Goal: Task Accomplishment & Management: Manage account settings

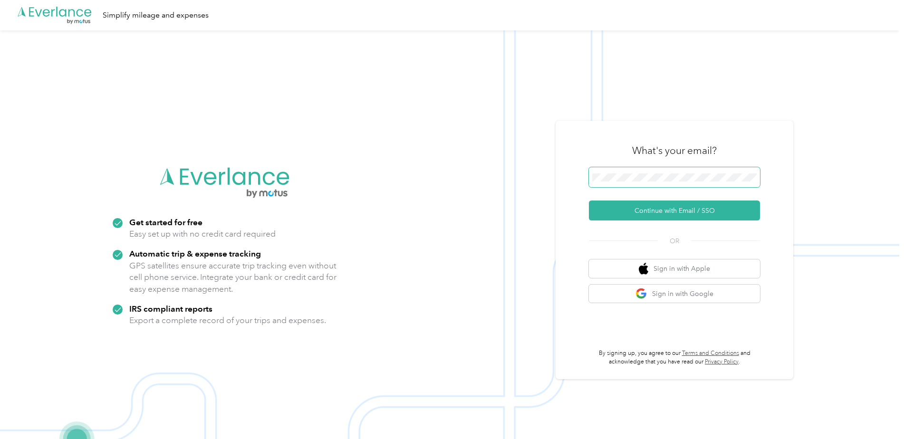
click at [662, 170] on span at bounding box center [674, 177] width 171 height 20
click at [655, 213] on button "Continue with Email / SSO" at bounding box center [674, 211] width 171 height 20
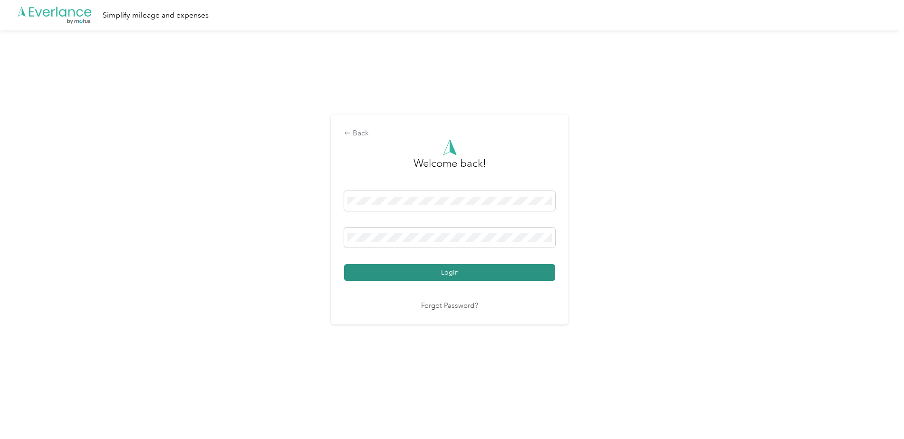
click at [438, 275] on button "Login" at bounding box center [449, 272] width 211 height 17
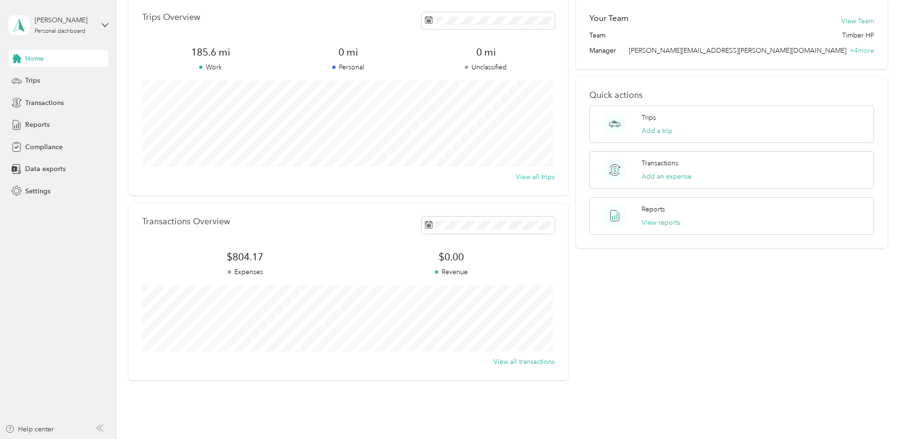
scroll to position [82, 0]
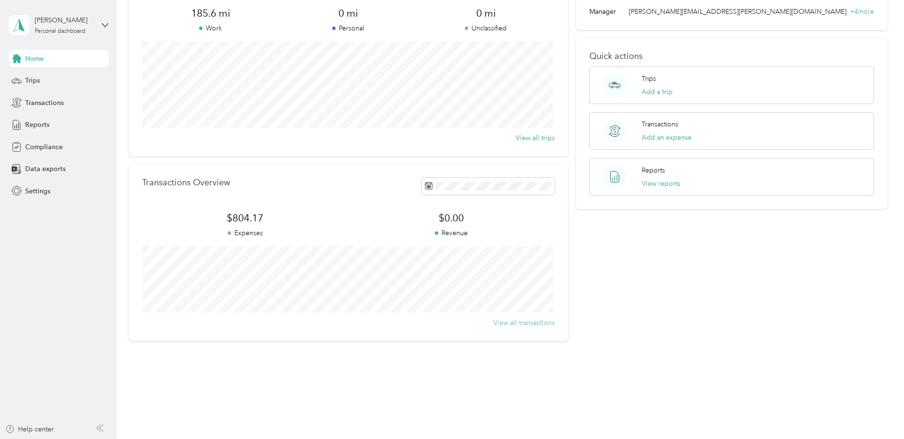
click at [534, 324] on button "View all transactions" at bounding box center [523, 323] width 61 height 10
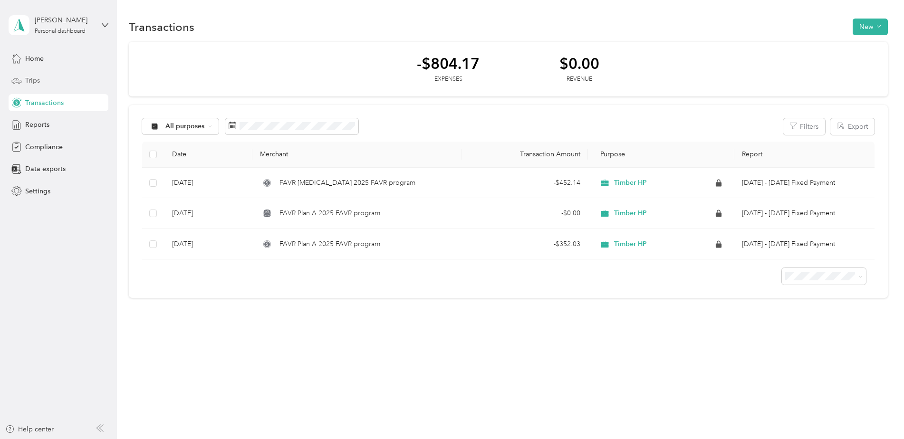
click at [26, 75] on div "Trips" at bounding box center [59, 80] width 100 height 17
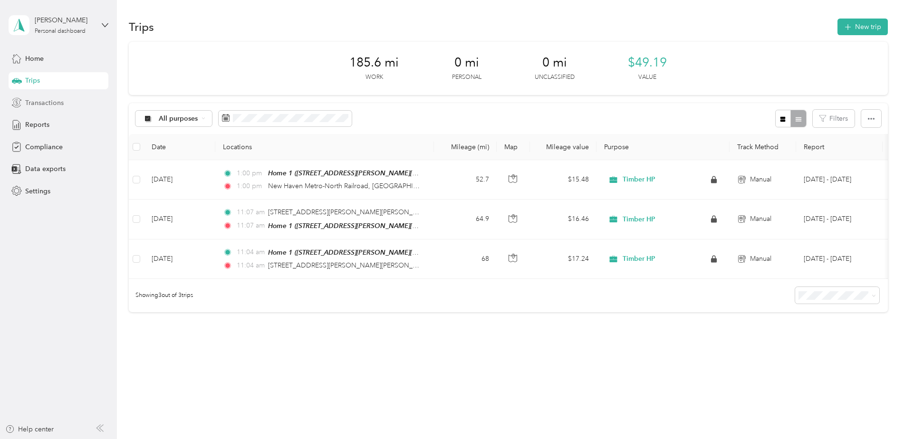
click at [68, 105] on div "Transactions" at bounding box center [59, 102] width 100 height 17
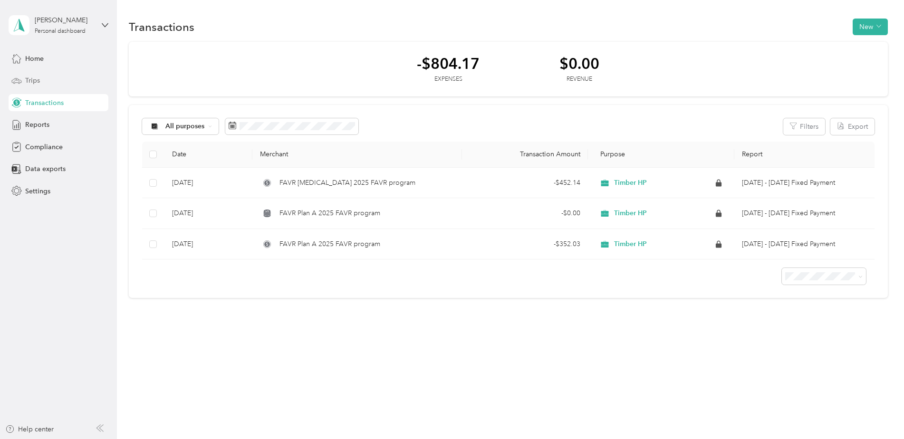
click at [47, 78] on div "Trips" at bounding box center [59, 80] width 100 height 17
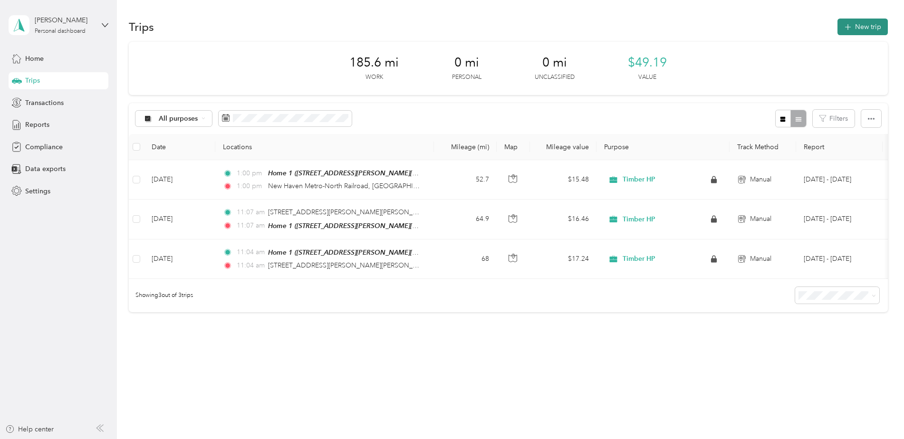
click at [842, 27] on icon "button" at bounding box center [847, 27] width 11 height 11
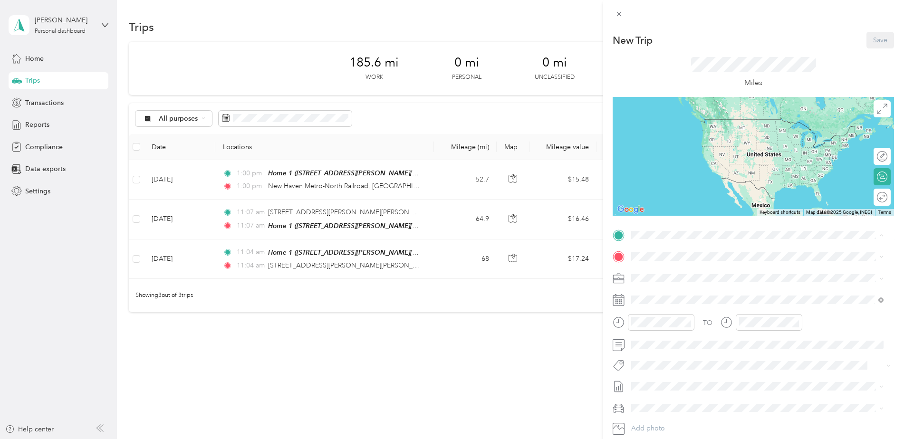
click at [689, 278] on div "Home [STREET_ADDRESS][PERSON_NAME][PERSON_NAME]" at bounding box center [732, 279] width 166 height 20
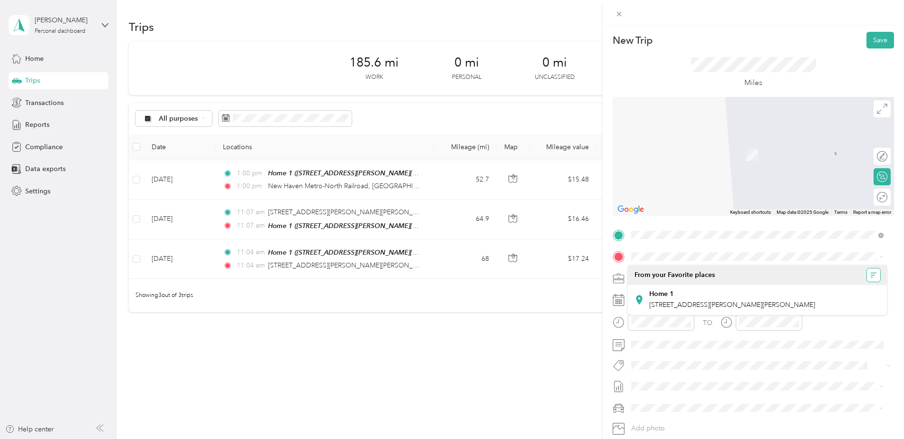
click at [874, 276] on icon "button" at bounding box center [873, 275] width 7 height 7
click at [826, 293] on span "A - Z" at bounding box center [822, 294] width 14 height 8
click at [871, 279] on button "button" at bounding box center [873, 275] width 13 height 13
click at [832, 312] on span "Recently added" at bounding box center [850, 311] width 47 height 8
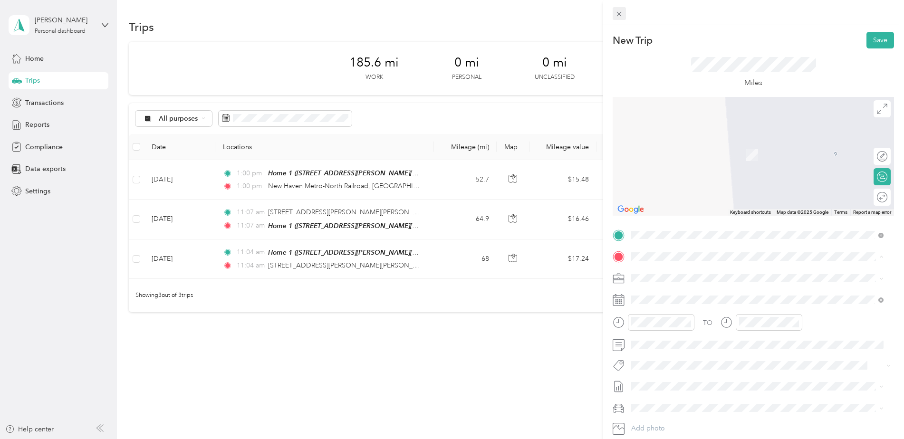
click at [620, 15] on icon at bounding box center [619, 14] width 8 height 8
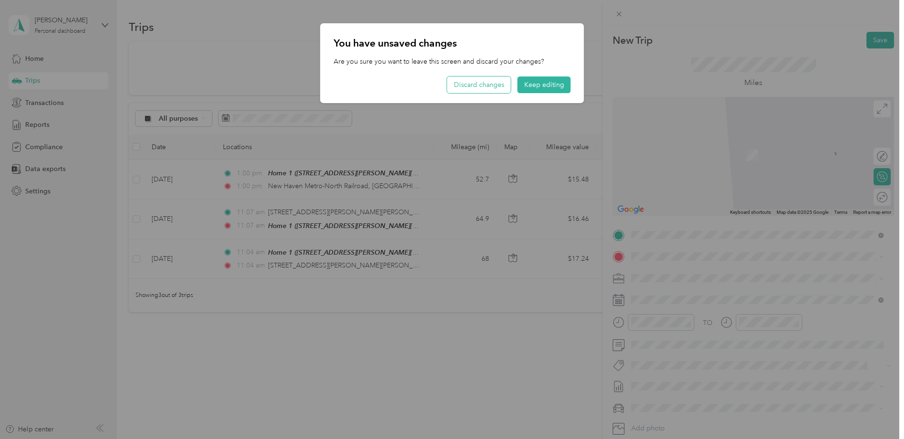
click at [502, 80] on button "Discard changes" at bounding box center [479, 85] width 64 height 17
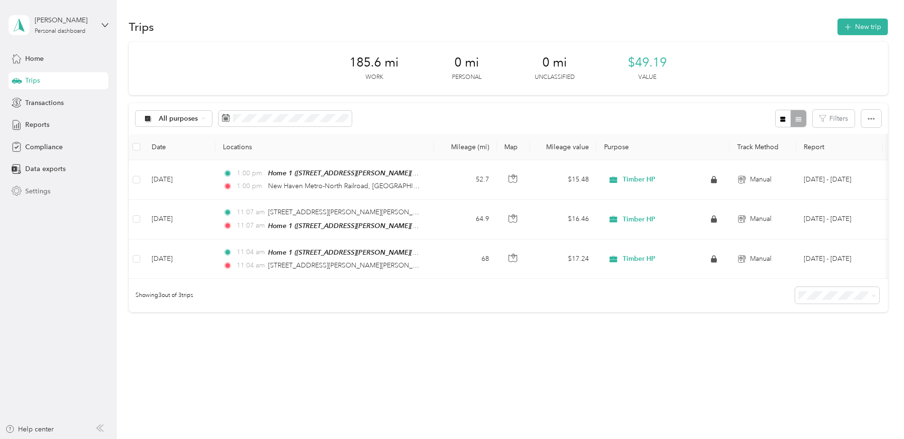
click at [40, 187] on span "Settings" at bounding box center [37, 191] width 25 height 10
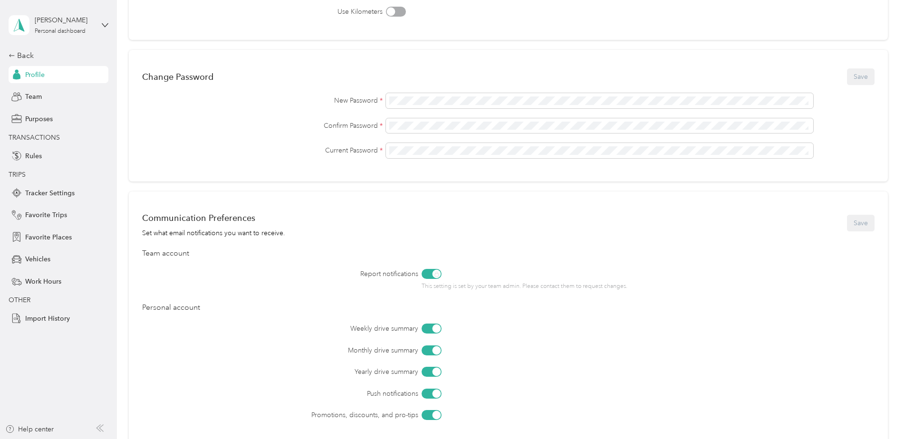
scroll to position [319, 0]
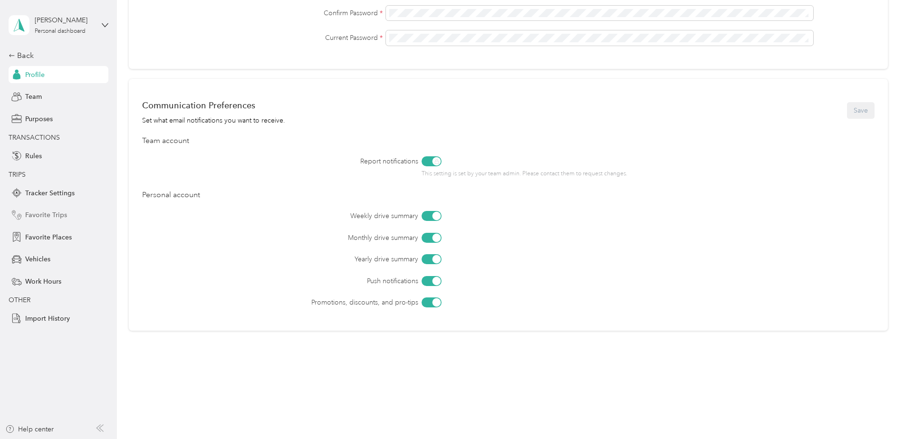
click at [60, 213] on span "Favorite Trips" at bounding box center [46, 215] width 42 height 10
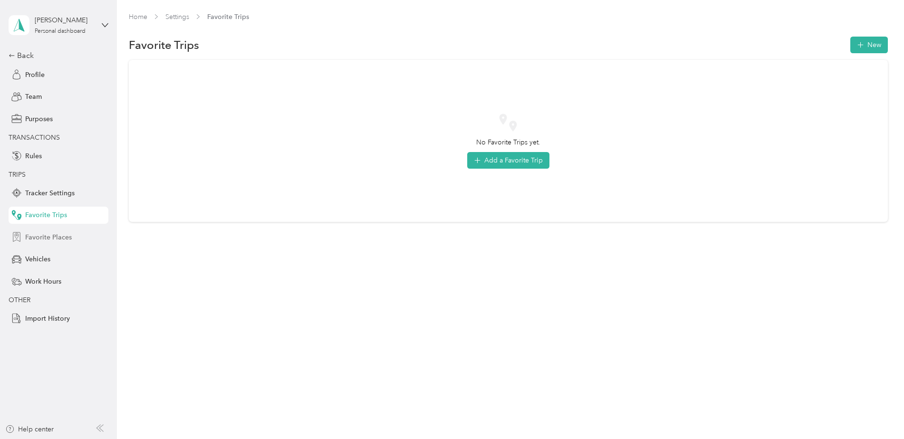
click at [57, 238] on span "Favorite Places" at bounding box center [48, 237] width 47 height 10
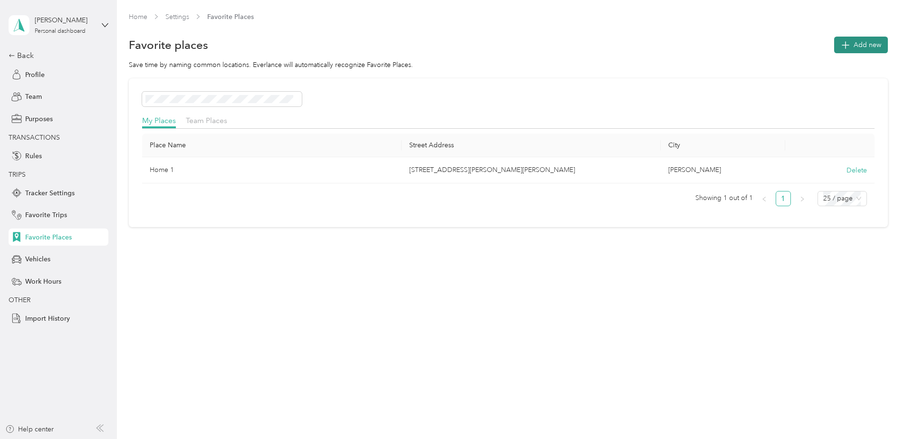
click at [864, 44] on span "Add new" at bounding box center [868, 45] width 28 height 10
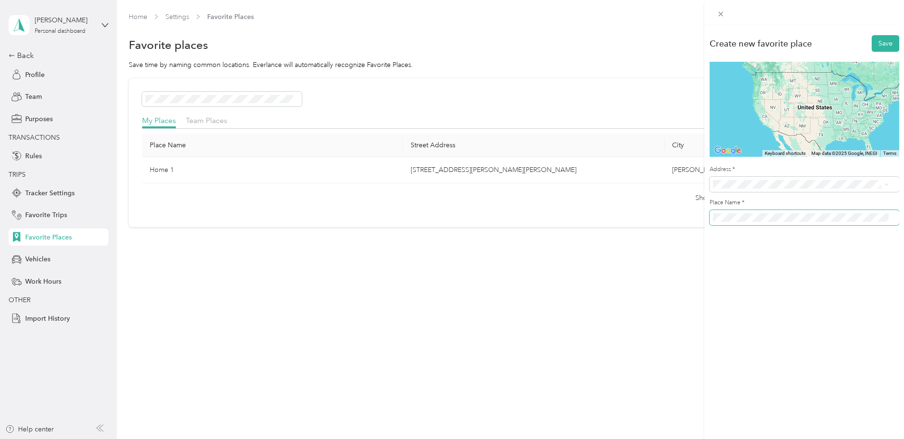
click at [777, 211] on span at bounding box center [805, 217] width 190 height 15
click at [881, 43] on button "Save" at bounding box center [886, 43] width 28 height 17
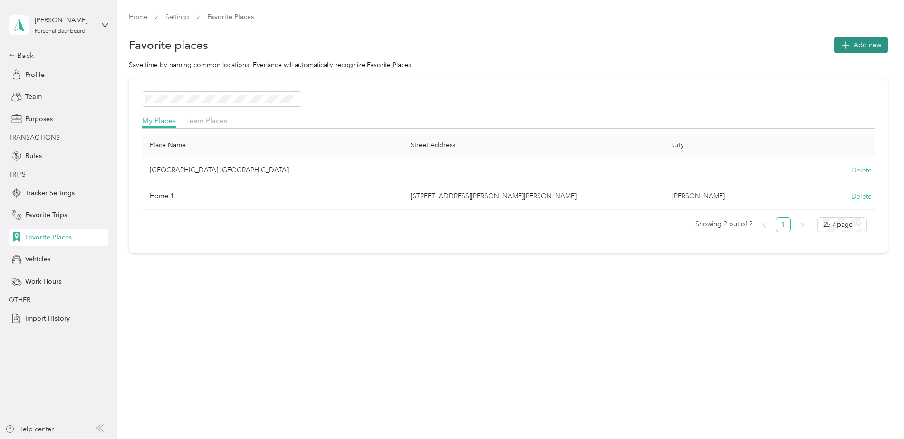
click at [881, 47] on span "Add new" at bounding box center [868, 45] width 28 height 10
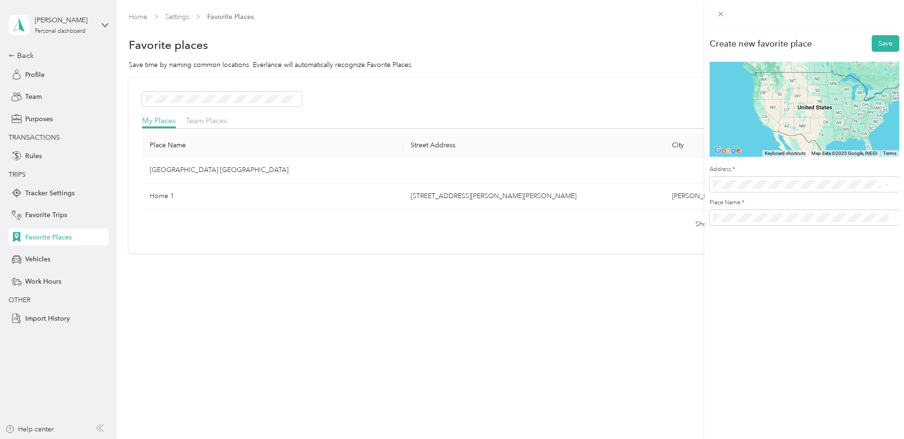
click at [765, 250] on span "[GEOGRAPHIC_DATA][US_STATE], [GEOGRAPHIC_DATA]" at bounding box center [808, 245] width 155 height 17
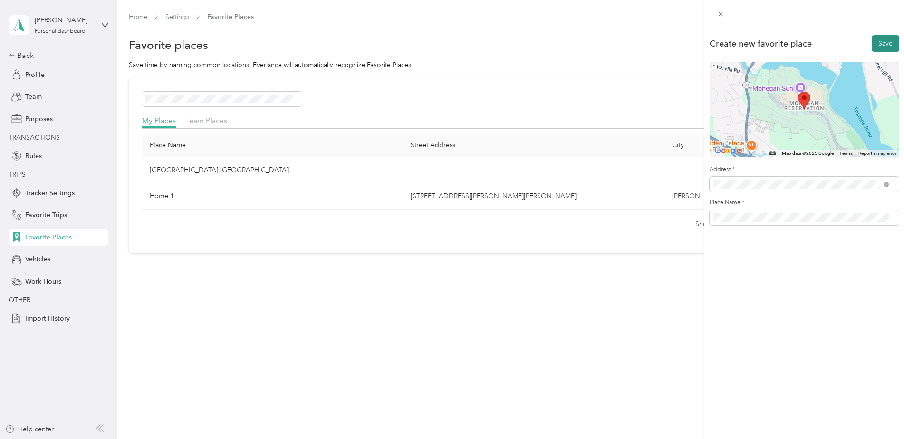
click at [875, 46] on button "Save" at bounding box center [886, 43] width 28 height 17
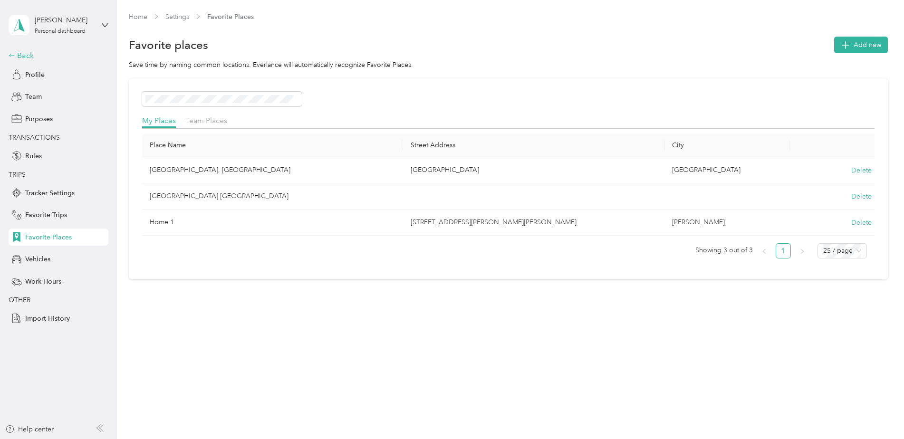
click at [28, 58] on div "Back" at bounding box center [56, 55] width 95 height 11
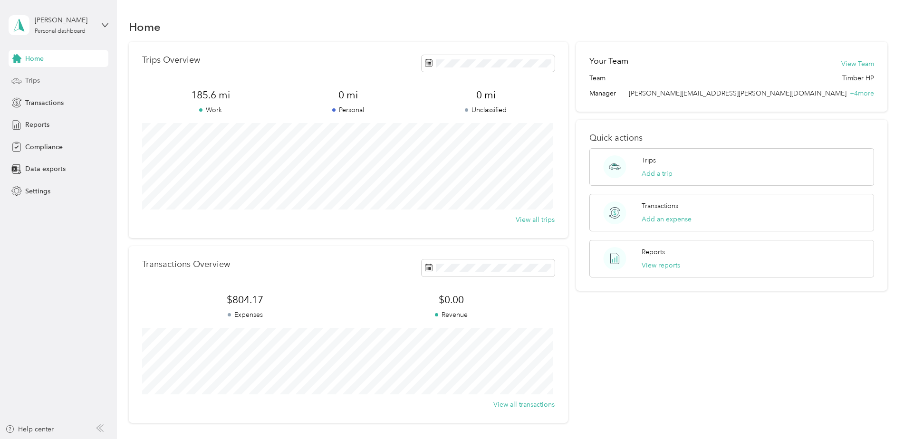
click at [55, 81] on div "Trips" at bounding box center [59, 80] width 100 height 17
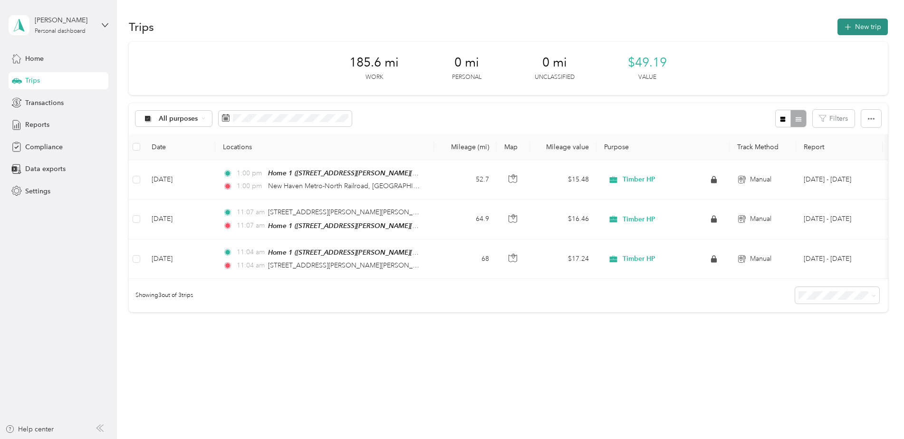
click at [852, 27] on button "New trip" at bounding box center [862, 27] width 50 height 17
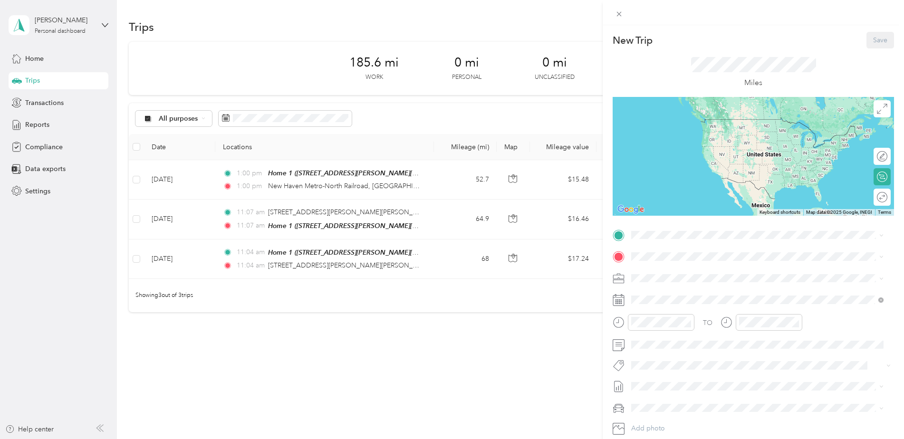
click at [660, 276] on div "Home [STREET_ADDRESS][PERSON_NAME][PERSON_NAME]" at bounding box center [732, 279] width 166 height 20
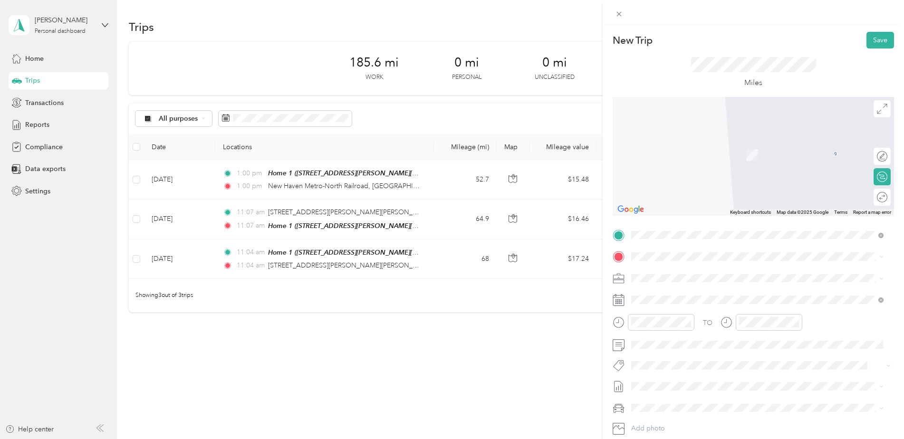
click at [672, 327] on strong "[GEOGRAPHIC_DATA] [GEOGRAPHIC_DATA]" at bounding box center [721, 322] width 144 height 9
click at [672, 245] on div "23" at bounding box center [675, 248] width 12 height 12
click at [878, 175] on div at bounding box center [882, 177] width 9 height 9
click at [868, 177] on div at bounding box center [872, 177] width 9 height 9
click at [872, 196] on div at bounding box center [877, 197] width 20 height 10
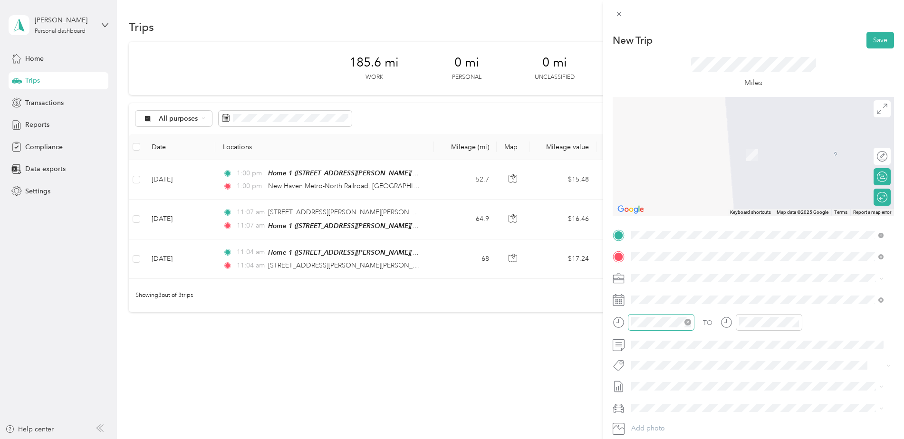
click at [690, 320] on icon "close-circle" at bounding box center [687, 322] width 7 height 7
click at [694, 209] on div "PM" at bounding box center [694, 208] width 23 height 13
click at [642, 210] on div "01" at bounding box center [641, 208] width 23 height 13
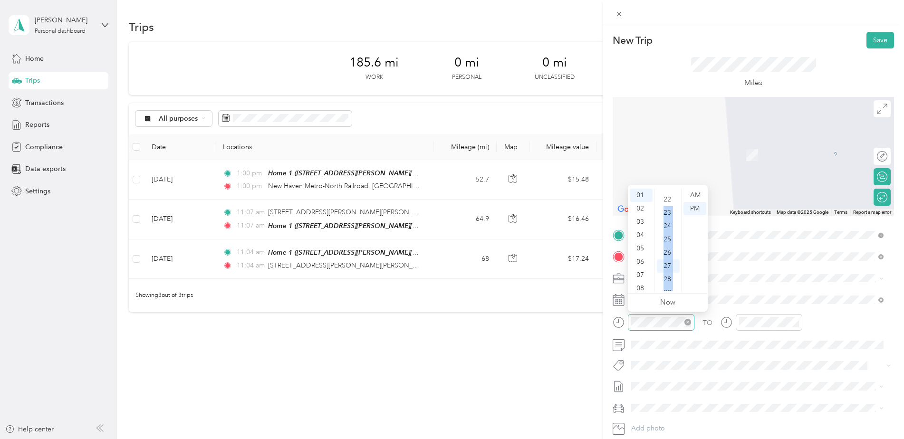
scroll to position [262, 0]
drag, startPoint x: 677, startPoint y: 231, endPoint x: 678, endPoint y: 196, distance: 35.7
click at [678, 196] on ul "00 01 02 03 04 05 06 07 08 09 10 11 12 13 14 15 16 17 18 19 20 21 22 23 24 25 2…" at bounding box center [667, 240] width 27 height 103
click at [669, 195] on div "00" at bounding box center [668, 195] width 23 height 13
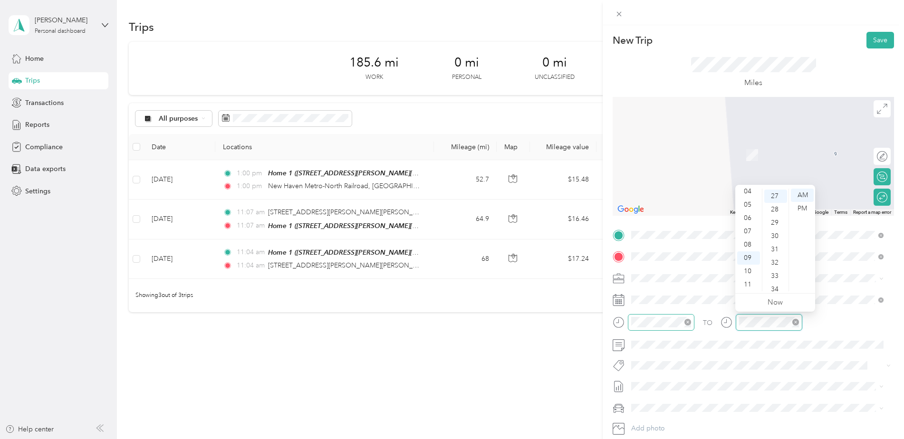
scroll to position [359, 0]
click at [792, 321] on icon "close-circle" at bounding box center [795, 322] width 7 height 7
click at [749, 246] on div "08" at bounding box center [748, 244] width 23 height 13
click at [802, 206] on div "PM" at bounding box center [802, 208] width 23 height 13
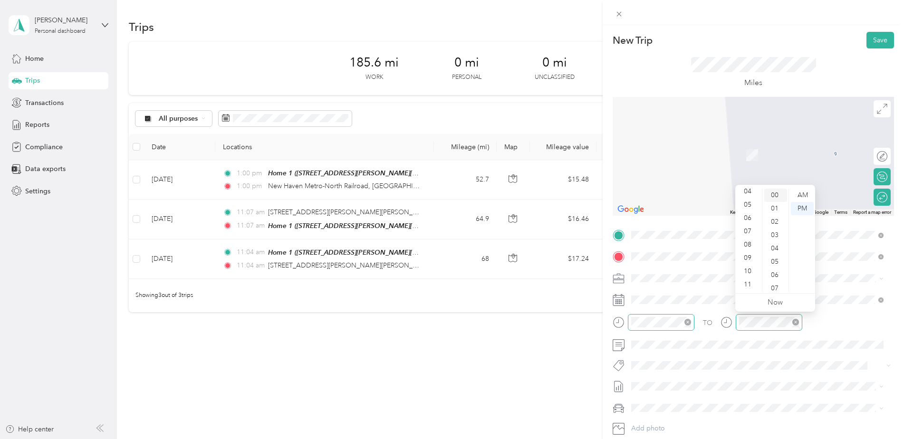
click at [775, 196] on div "00" at bounding box center [775, 195] width 23 height 13
click at [773, 193] on div "00" at bounding box center [775, 195] width 23 height 13
click at [727, 321] on icon at bounding box center [727, 323] width 12 height 12
click at [733, 340] on span at bounding box center [761, 344] width 266 height 15
click at [776, 304] on link "Now" at bounding box center [775, 302] width 15 height 9
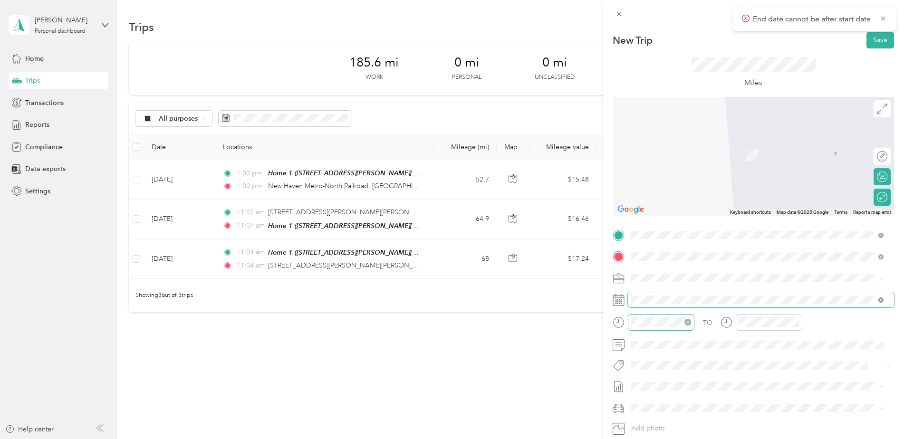
click at [881, 298] on icon at bounding box center [880, 300] width 5 height 5
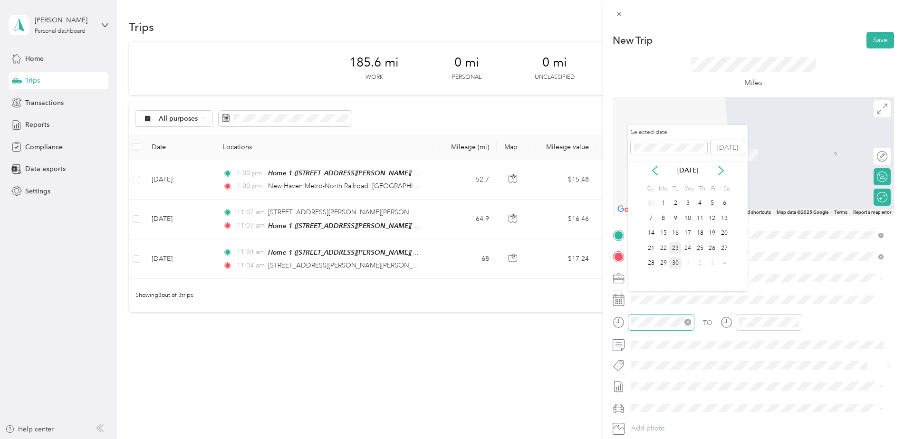
click at [673, 246] on div "23" at bounding box center [675, 248] width 12 height 12
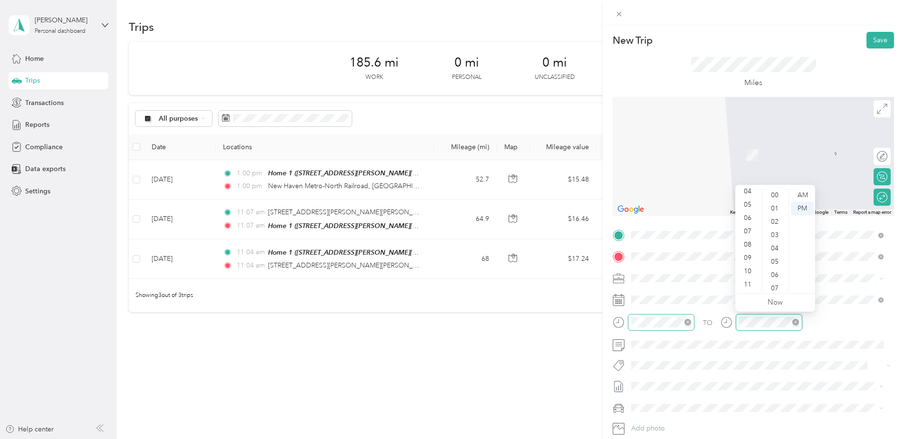
click at [738, 325] on div at bounding box center [769, 322] width 67 height 17
click at [750, 246] on div "08" at bounding box center [748, 244] width 23 height 13
click at [700, 324] on div "TO" at bounding box center [753, 325] width 281 height 23
click at [736, 336] on div at bounding box center [762, 325] width 82 height 23
click at [796, 323] on icon "close-circle" at bounding box center [795, 322] width 7 height 7
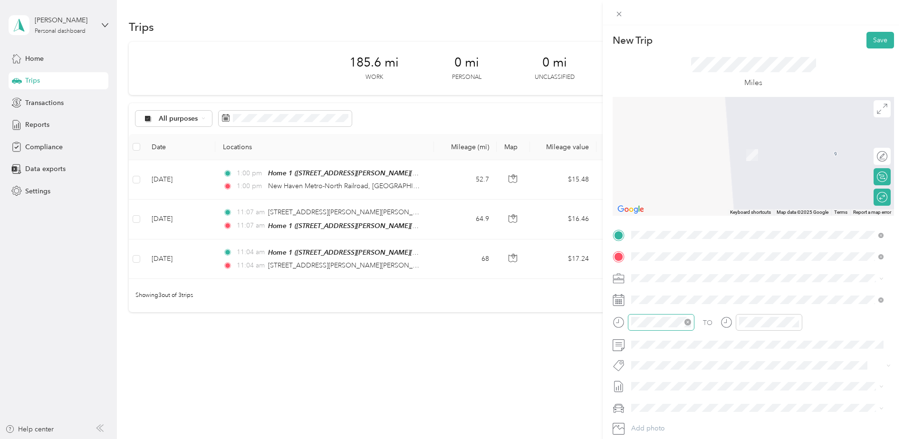
click at [820, 319] on div "TO" at bounding box center [753, 325] width 281 height 23
click at [873, 40] on button "Save" at bounding box center [880, 40] width 28 height 17
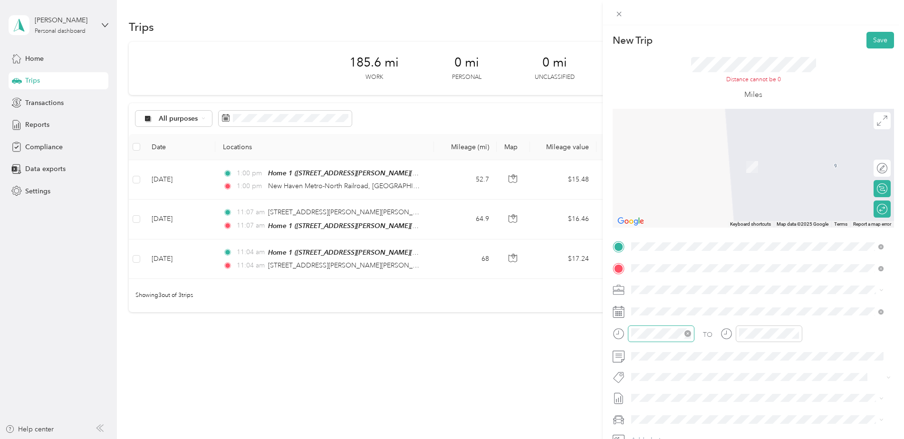
click at [677, 305] on div "Timber HP" at bounding box center [752, 303] width 235 height 10
click at [674, 275] on div "30" at bounding box center [675, 275] width 12 height 12
click at [796, 332] on icon "close-circle" at bounding box center [795, 333] width 7 height 7
click at [881, 312] on icon at bounding box center [880, 311] width 3 height 3
click at [674, 257] on div "23" at bounding box center [675, 260] width 12 height 12
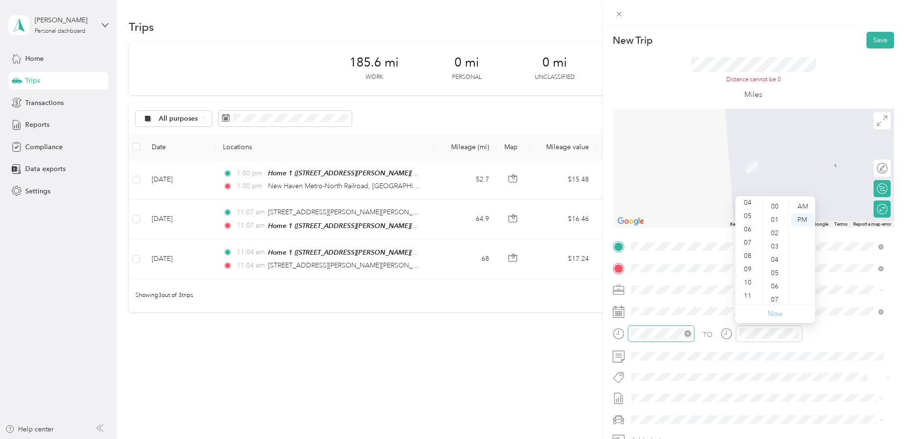
click at [779, 314] on link "Now" at bounding box center [775, 313] width 15 height 9
click at [688, 332] on icon "close-circle" at bounding box center [687, 333] width 7 height 7
click at [794, 334] on icon "close-circle" at bounding box center [795, 333] width 7 height 7
click at [622, 15] on icon at bounding box center [619, 14] width 8 height 8
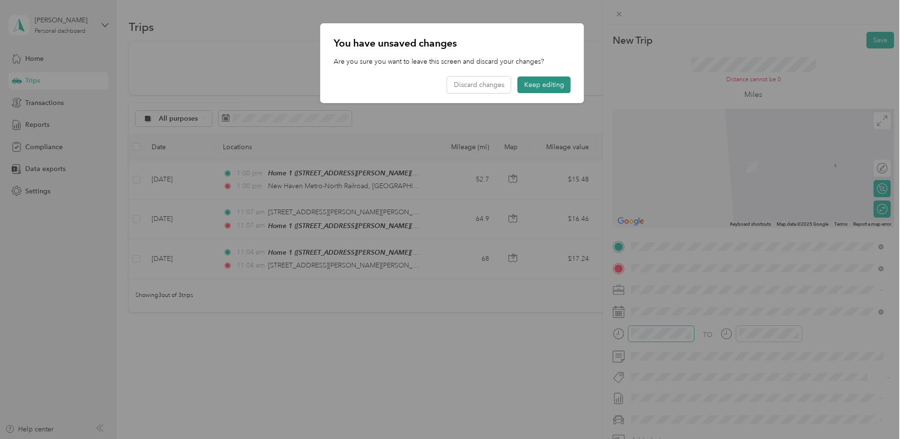
click at [543, 82] on button "Keep editing" at bounding box center [544, 85] width 53 height 17
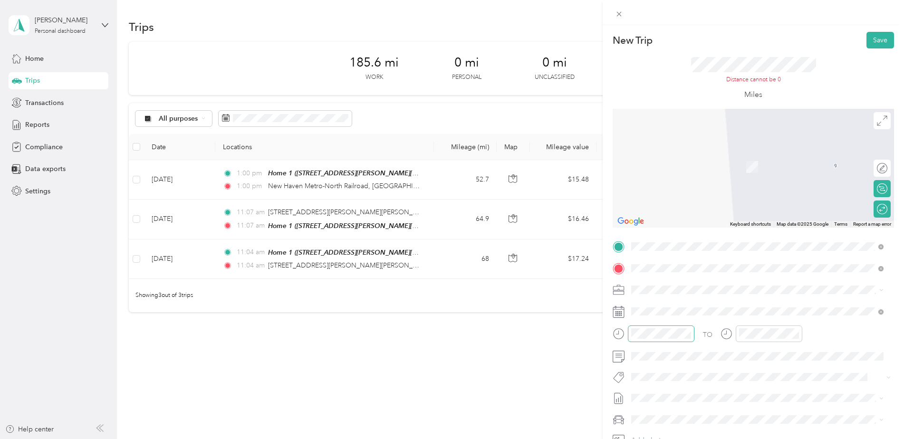
click at [679, 289] on div "Home [STREET_ADDRESS][PERSON_NAME][PERSON_NAME]" at bounding box center [732, 290] width 166 height 20
click at [696, 337] on strong "[GEOGRAPHIC_DATA] [GEOGRAPHIC_DATA]" at bounding box center [721, 333] width 144 height 9
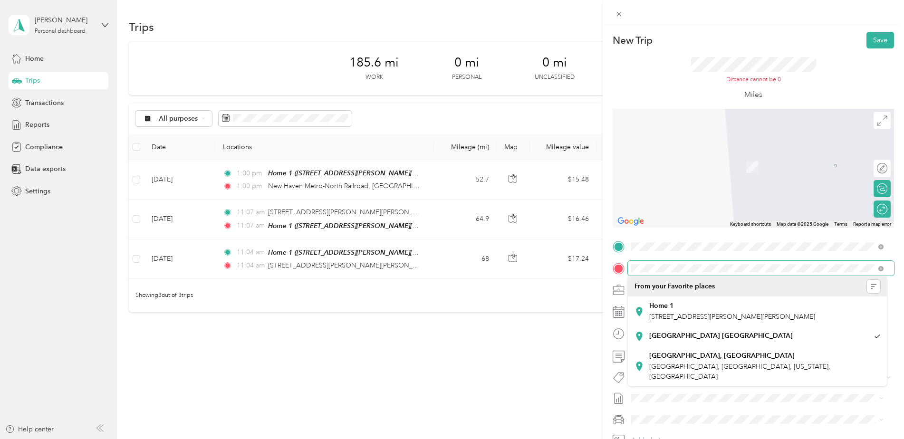
click at [607, 270] on form "New Trip Save This trip cannot be edited because it is either under review, app…" at bounding box center [753, 250] width 301 height 437
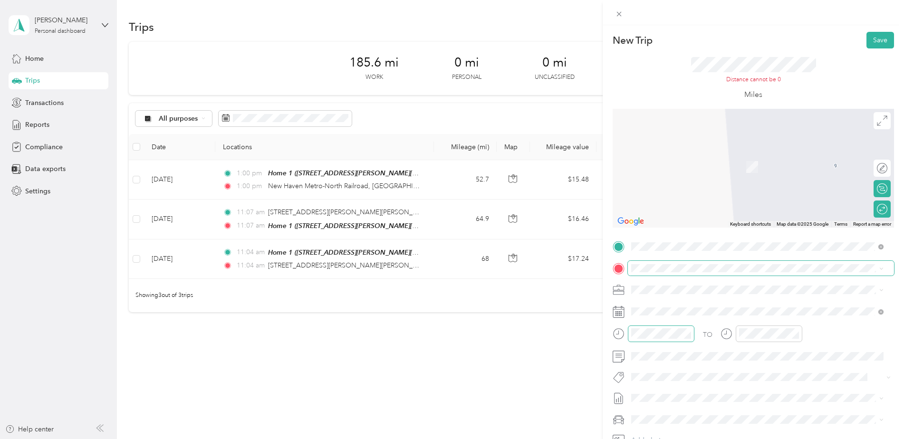
click at [655, 272] on span at bounding box center [761, 268] width 266 height 15
click at [657, 306] on span "[STREET_ADDRESS][US_STATE]" at bounding box center [696, 302] width 95 height 9
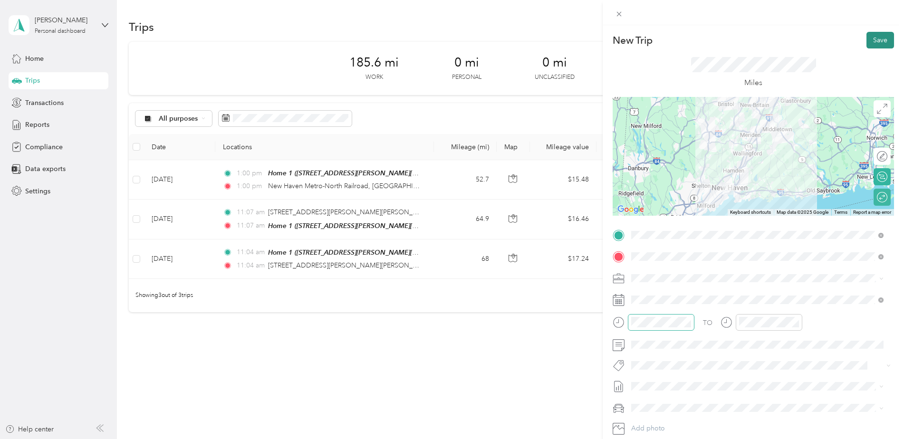
click at [875, 41] on button "Save" at bounding box center [880, 40] width 28 height 17
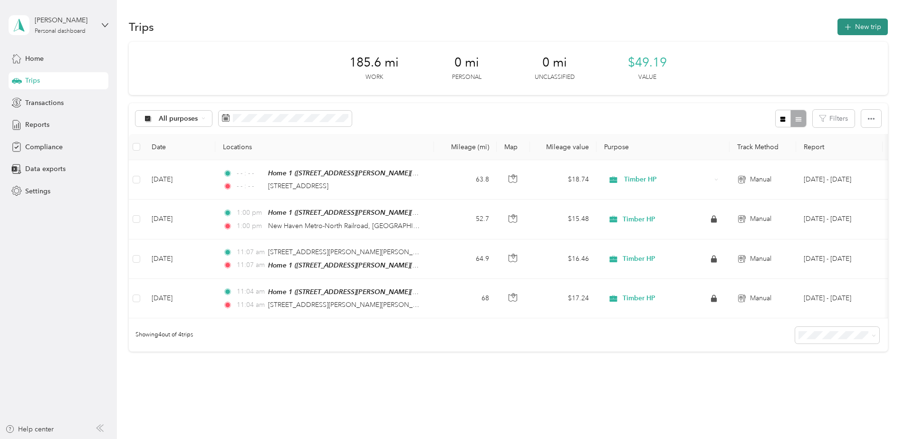
click at [871, 24] on button "New trip" at bounding box center [862, 27] width 50 height 17
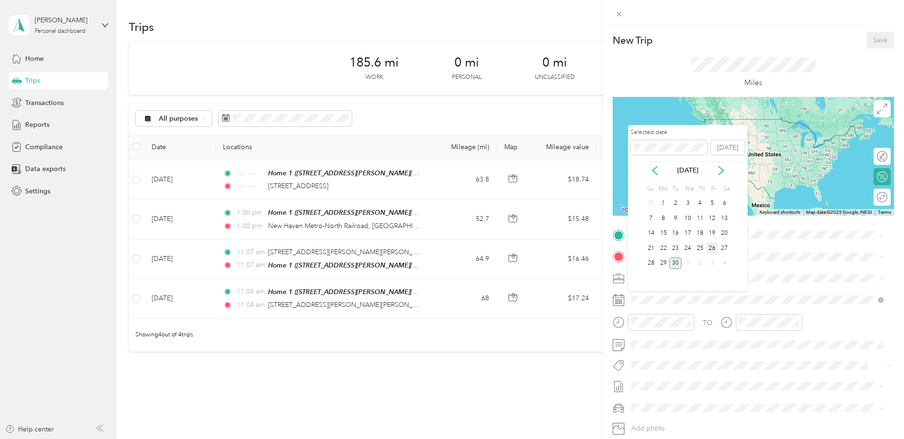
click at [713, 248] on div "26" at bounding box center [712, 248] width 12 height 12
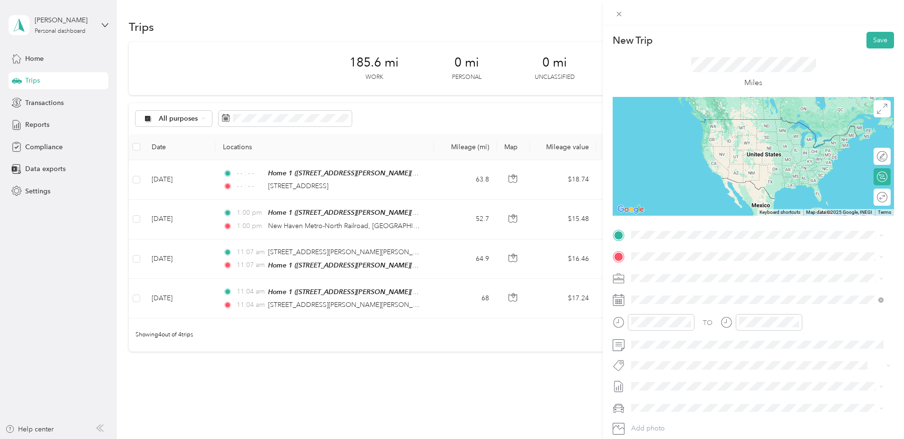
scroll to position [48, 0]
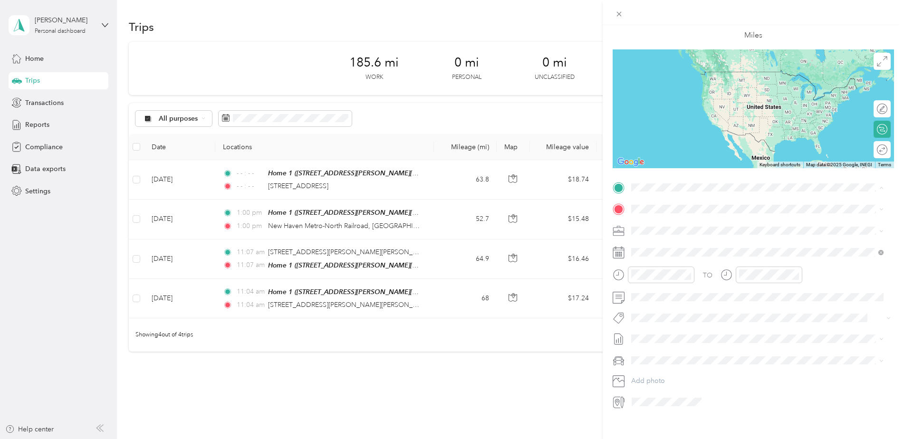
click at [664, 232] on span "[STREET_ADDRESS][PERSON_NAME][PERSON_NAME]" at bounding box center [732, 236] width 166 height 8
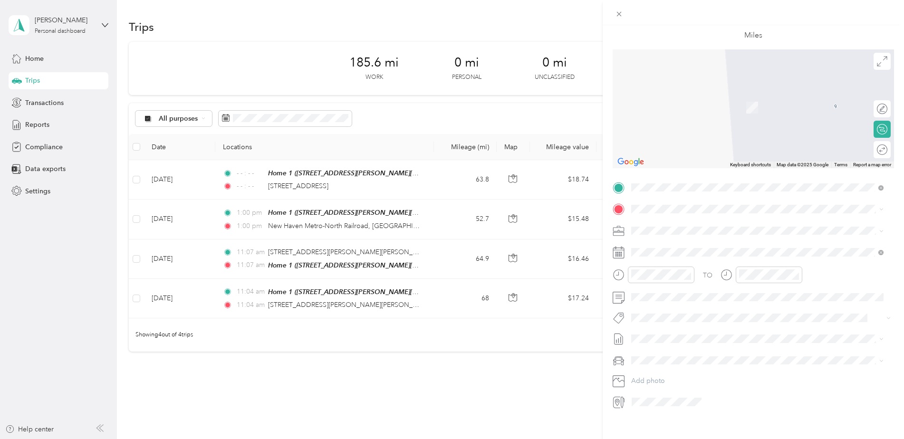
click at [673, 312] on div "[GEOGRAPHIC_DATA], [US_STATE], [GEOGRAPHIC_DATA]" at bounding box center [764, 306] width 231 height 30
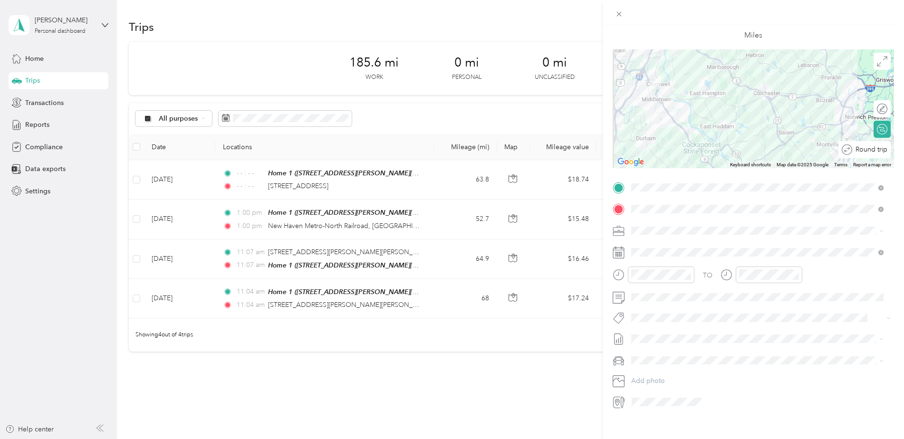
click at [875, 152] on div "Round trip" at bounding box center [869, 150] width 35 height 10
click at [876, 150] on div at bounding box center [877, 150] width 20 height 10
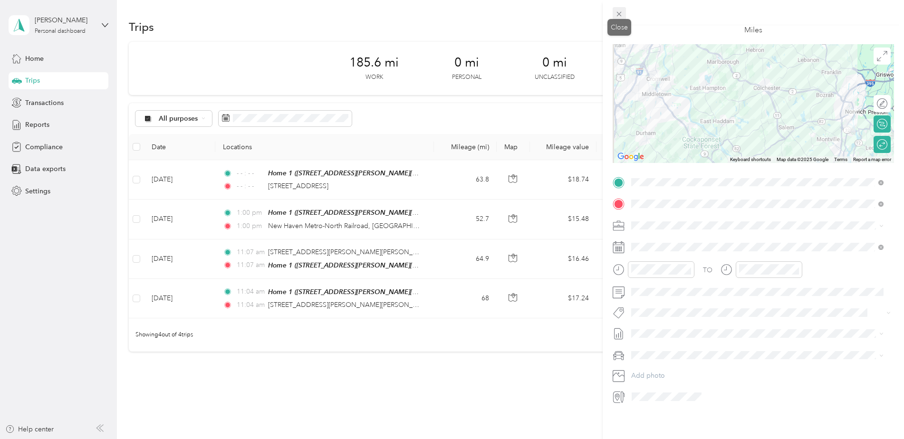
click at [621, 11] on icon at bounding box center [619, 14] width 8 height 8
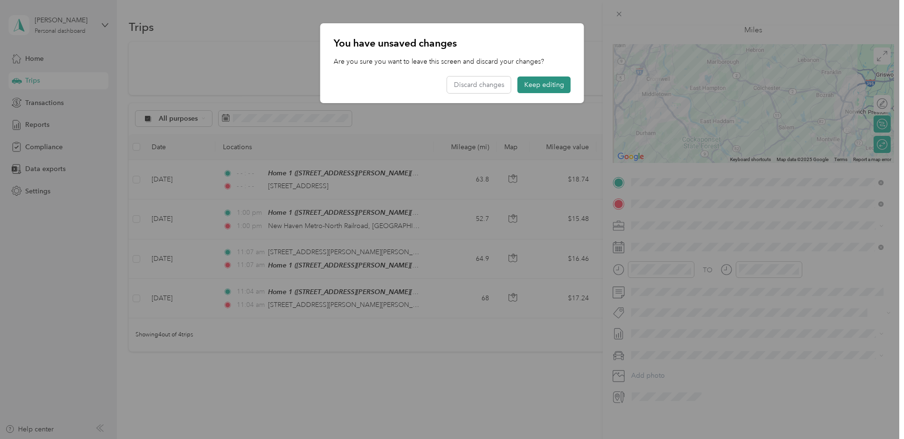
click at [537, 84] on button "Keep editing" at bounding box center [544, 85] width 53 height 17
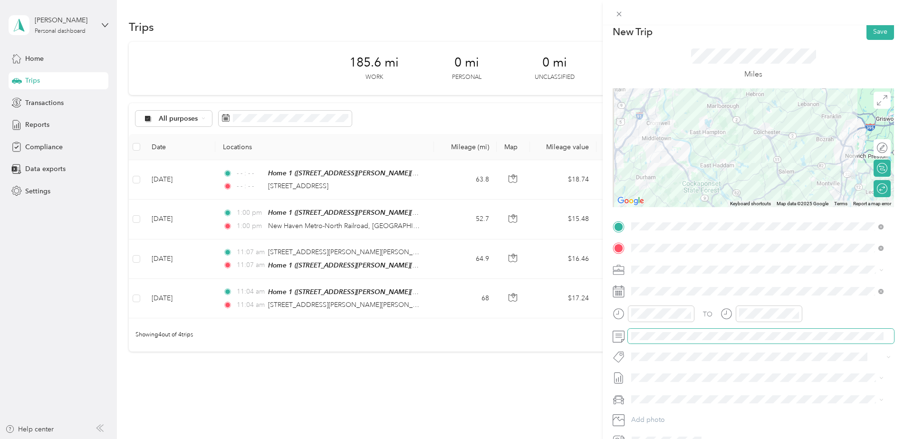
scroll to position [0, 0]
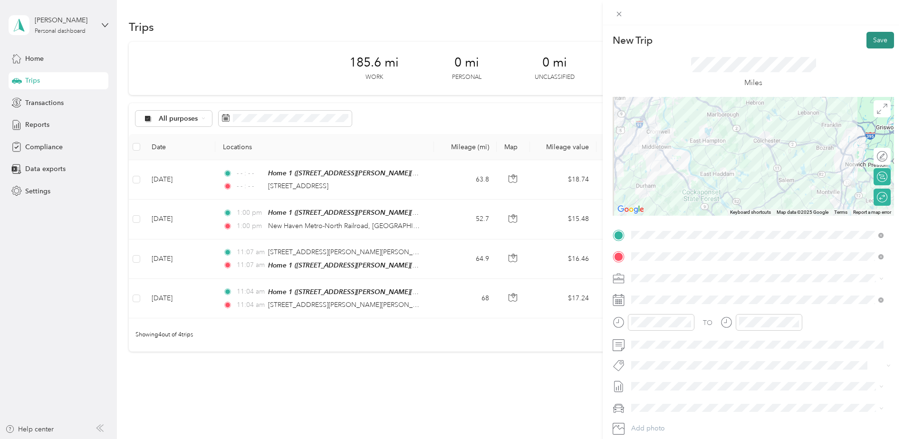
click at [869, 40] on button "Save" at bounding box center [880, 40] width 28 height 17
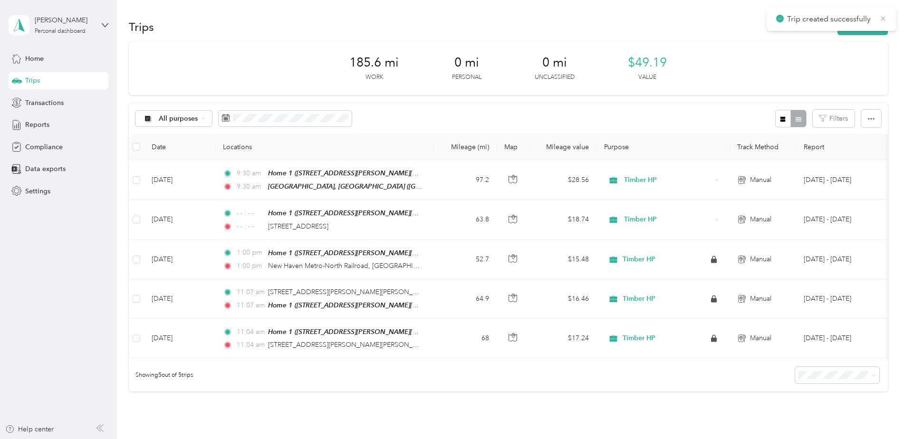
click at [884, 20] on icon at bounding box center [883, 18] width 8 height 9
click at [53, 55] on div "Home" at bounding box center [59, 58] width 100 height 17
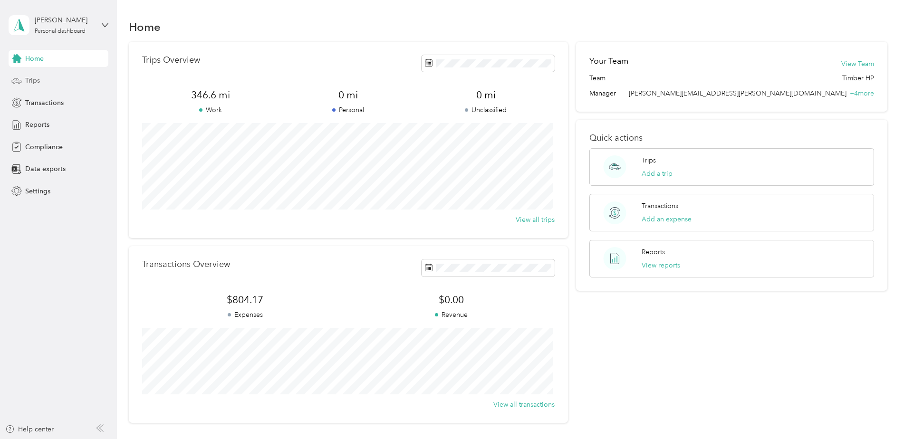
click at [45, 83] on div "Trips" at bounding box center [59, 80] width 100 height 17
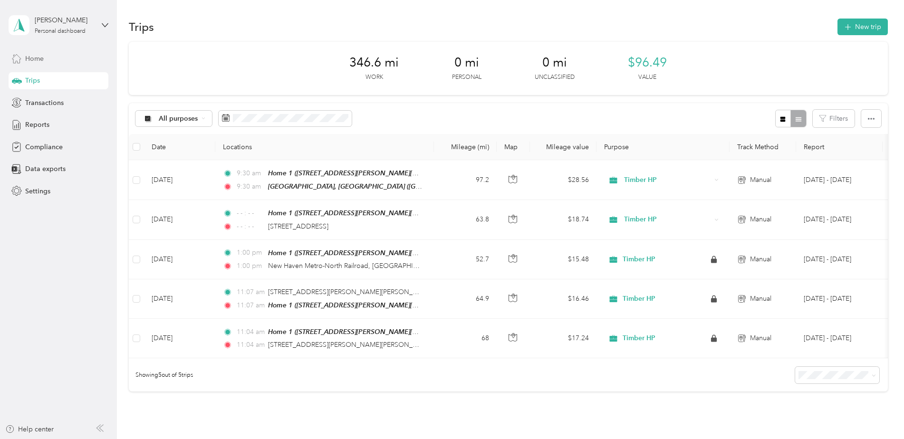
click at [46, 59] on div "Home" at bounding box center [59, 58] width 100 height 17
